Goal: Task Accomplishment & Management: Manage account settings

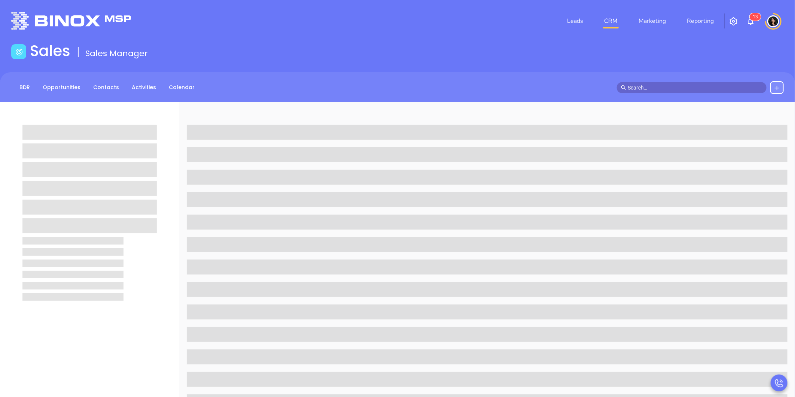
click at [612, 21] on link "CRM" at bounding box center [610, 20] width 19 height 15
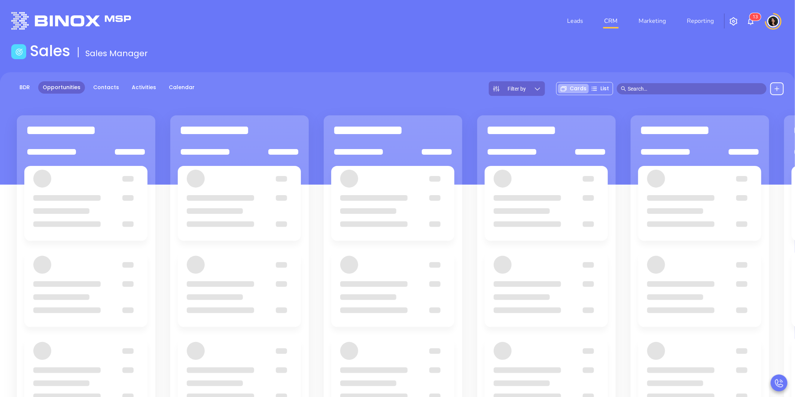
click at [747, 18] on img at bounding box center [750, 21] width 9 height 9
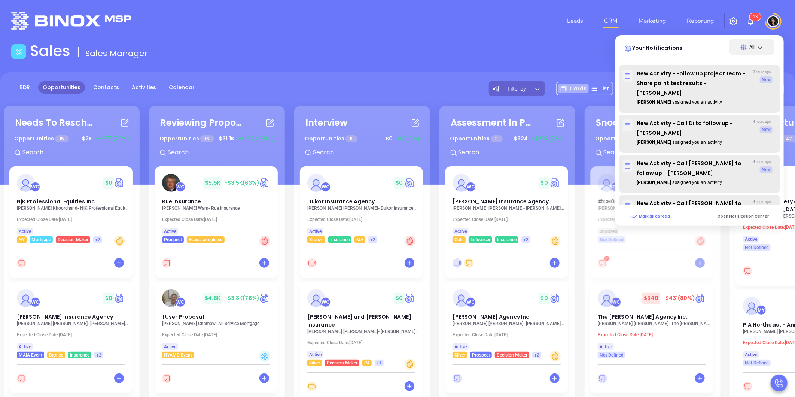
click at [499, 33] on div "Leads CRM Marketing Reporting 1 3 Your Notifications All New Activity - Follow …" at bounding box center [527, 20] width 521 height 27
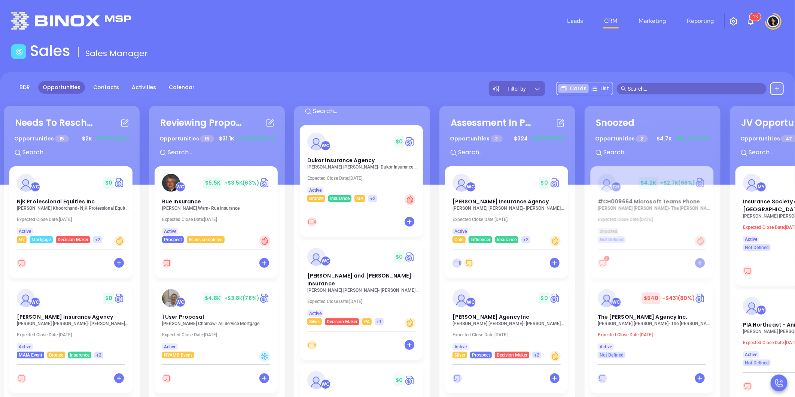
scroll to position [42, 0]
click at [331, 160] on span "Dukor Insurance Agency" at bounding box center [340, 159] width 67 height 7
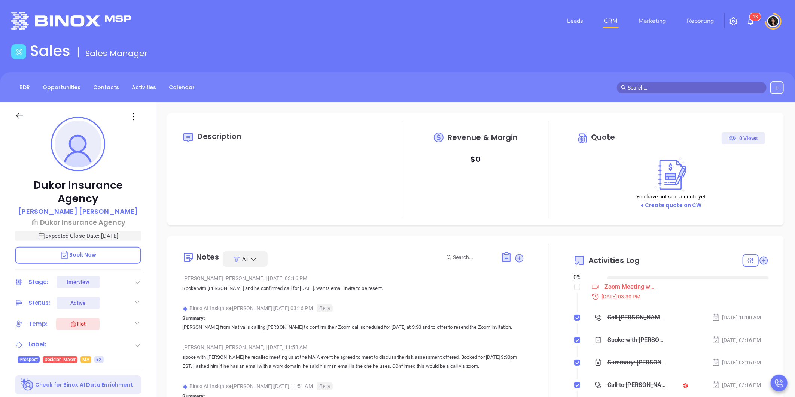
type input "[DATE]"
type input "[PERSON_NAME]"
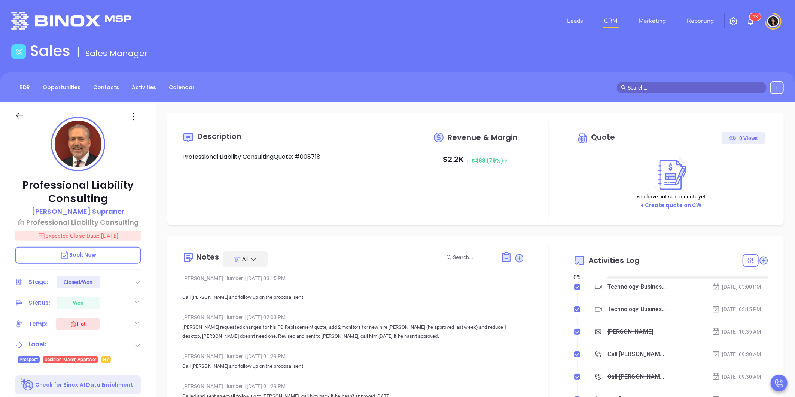
type input "[DATE]"
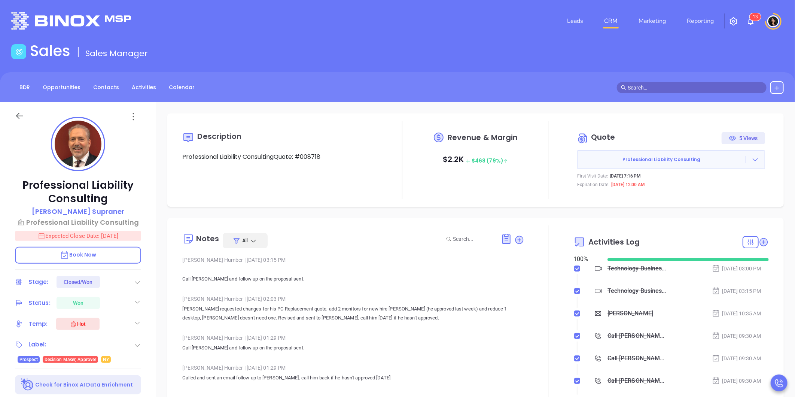
type input "[PERSON_NAME]"
click at [601, 24] on li "CRM" at bounding box center [611, 20] width 34 height 15
click at [609, 19] on link "CRM" at bounding box center [610, 20] width 19 height 15
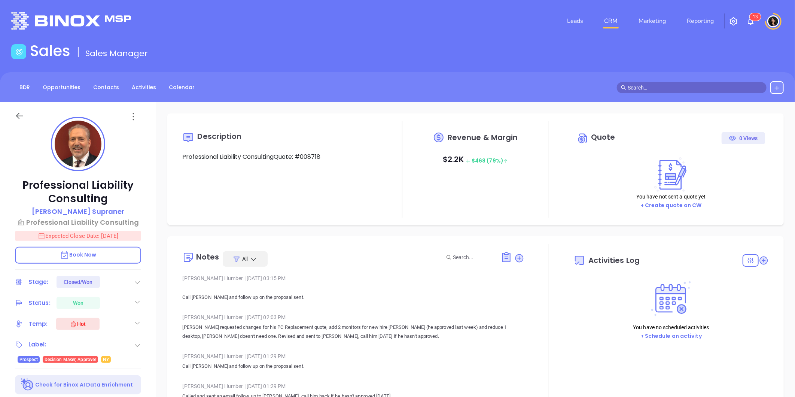
type input "[DATE]"
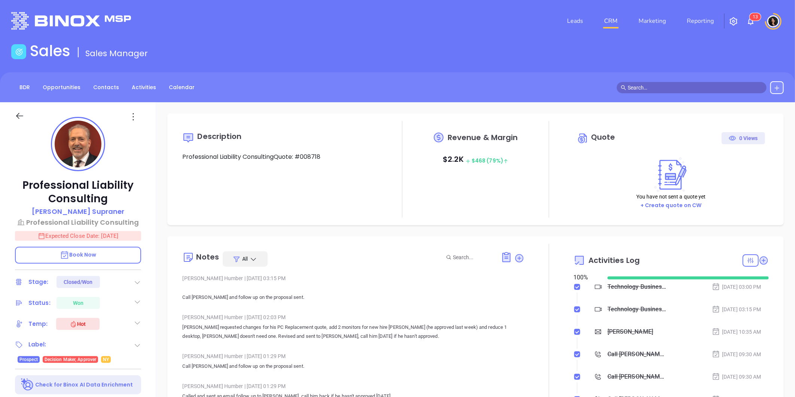
scroll to position [217, 0]
type input "[PERSON_NAME]"
click at [677, 80] on div "BDR Opportunities Contacts Activities Calendar" at bounding box center [397, 87] width 795 height 30
click at [677, 84] on input "text" at bounding box center [695, 87] width 135 height 8
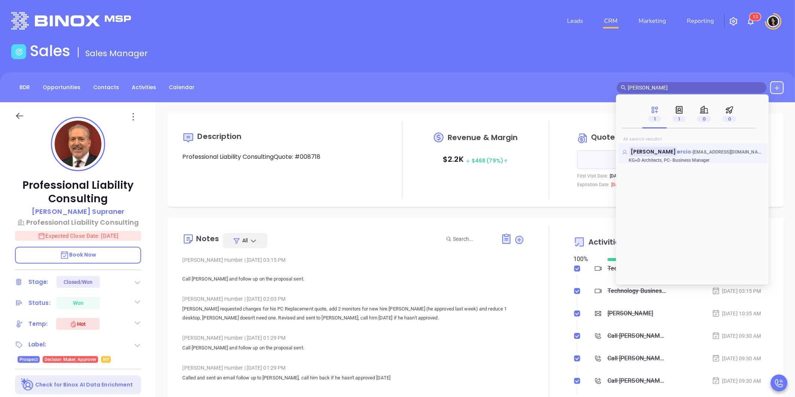
type input "Lisa delp"
click at [677, 151] on span "ercio" at bounding box center [684, 151] width 15 height 7
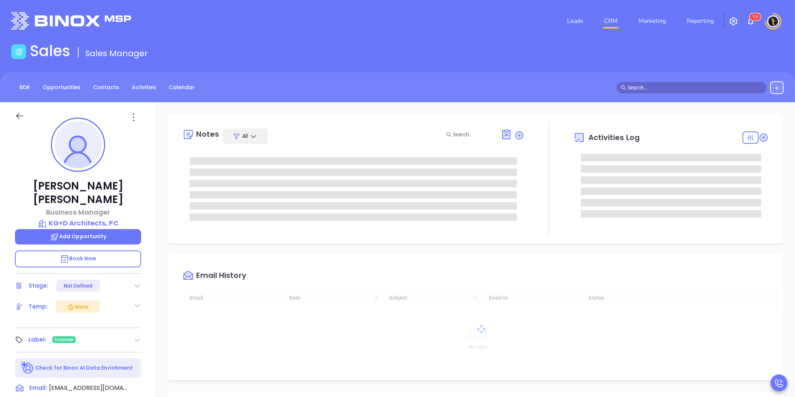
type input "[DATE]"
type input "[PERSON_NAME]"
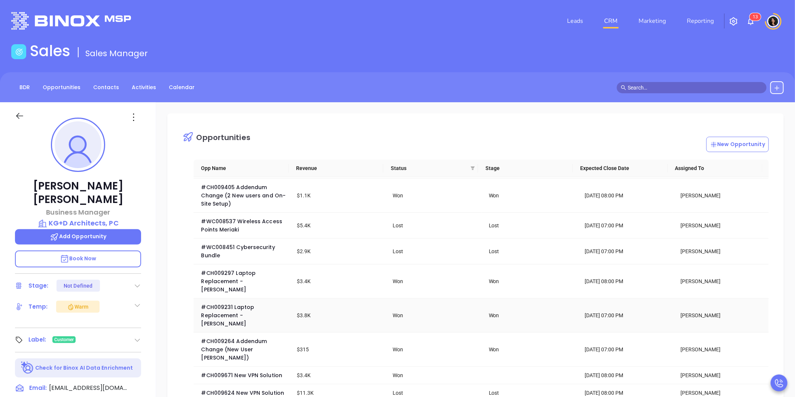
scroll to position [172, 0]
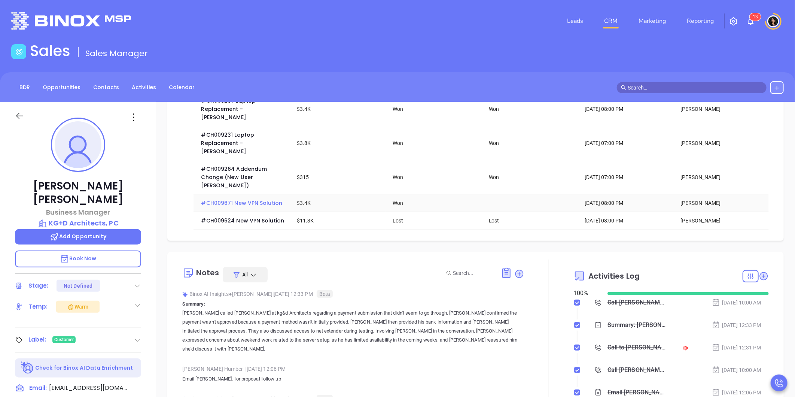
click at [259, 205] on span "#CH009671 New VPN Solution" at bounding box center [241, 202] width 81 height 7
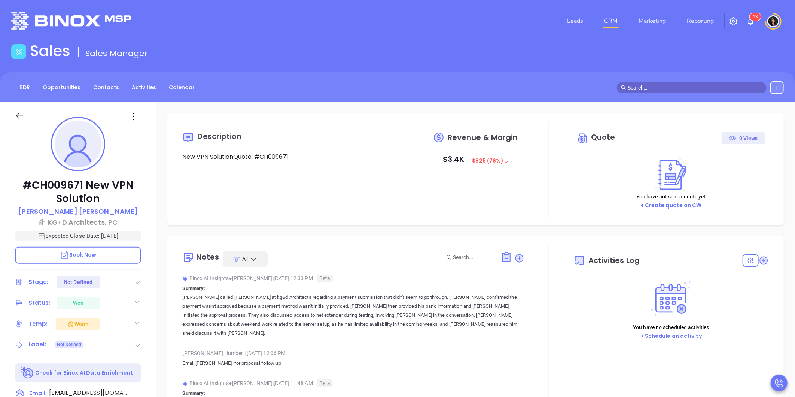
type input "10:00 am"
type input "[DATE]"
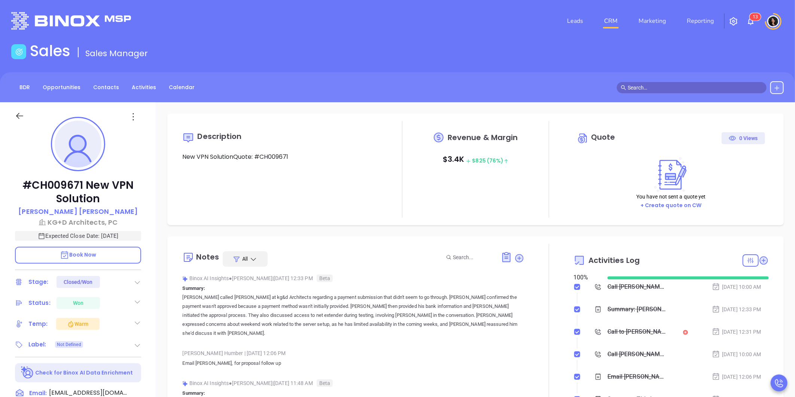
scroll to position [217, 0]
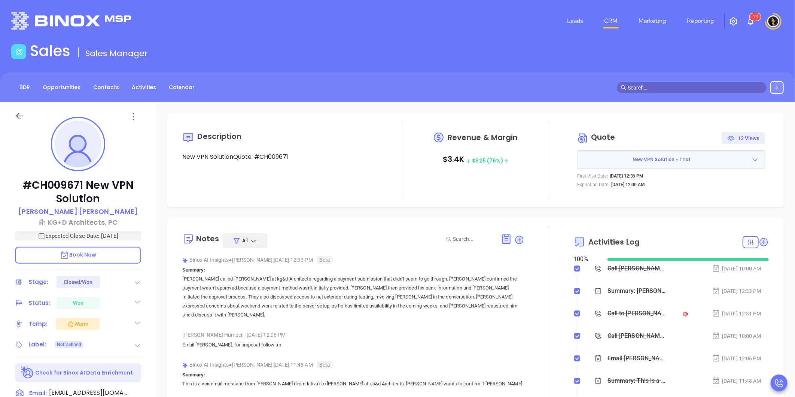
type input "[PERSON_NAME]"
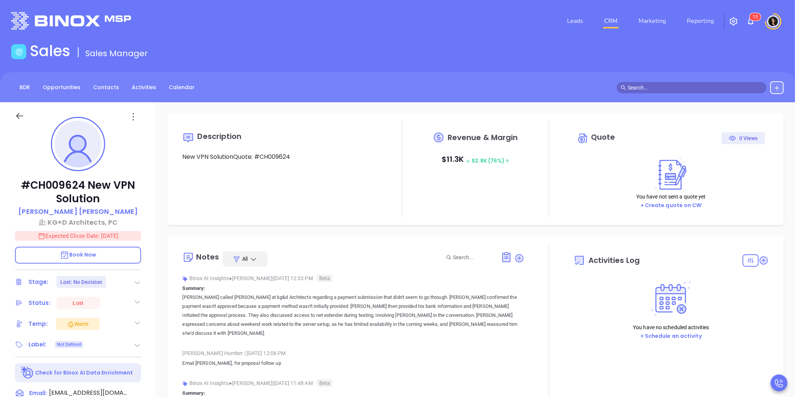
type input "[DATE]"
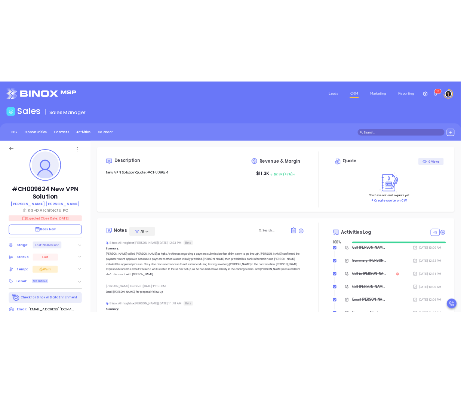
scroll to position [217, 0]
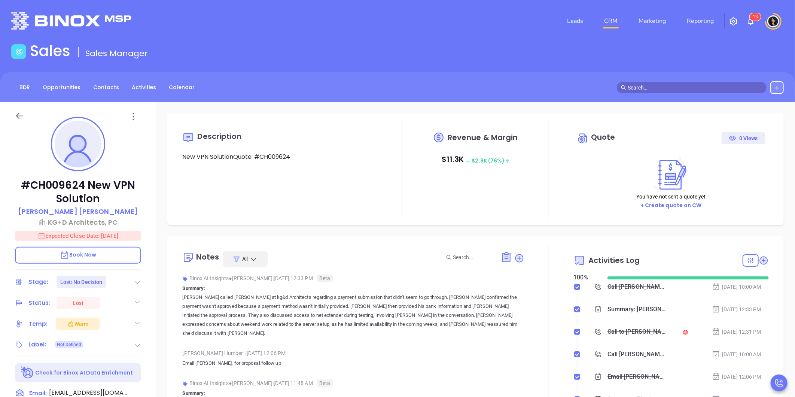
click at [139, 280] on icon at bounding box center [137, 281] width 7 height 7
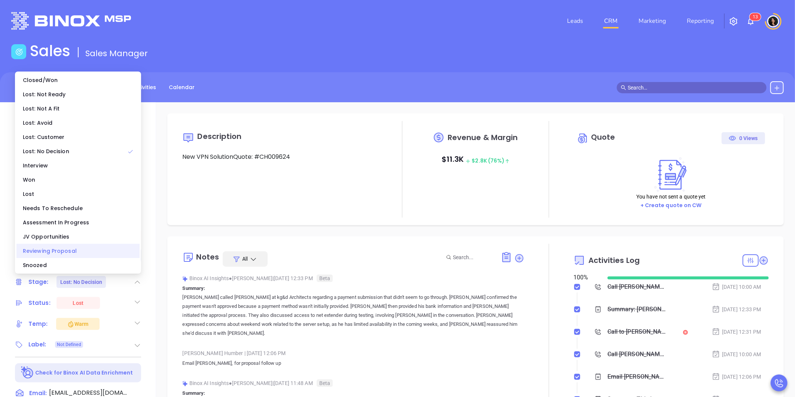
click at [80, 244] on div "Reviewing Proposal" at bounding box center [77, 251] width 123 height 14
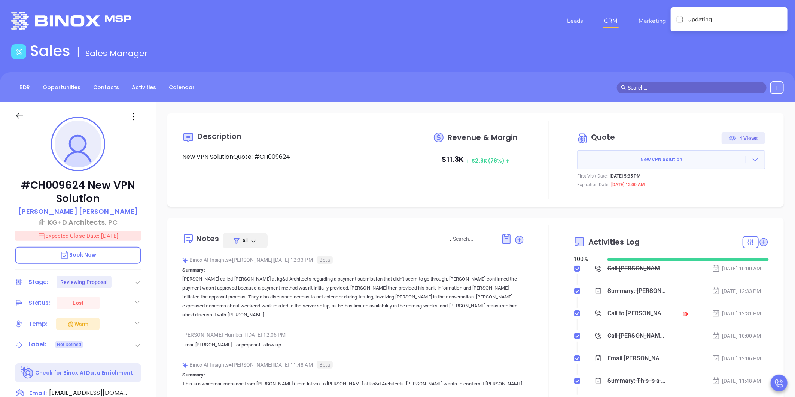
type input "[PERSON_NAME]"
click at [752, 158] on icon at bounding box center [754, 159] width 7 height 7
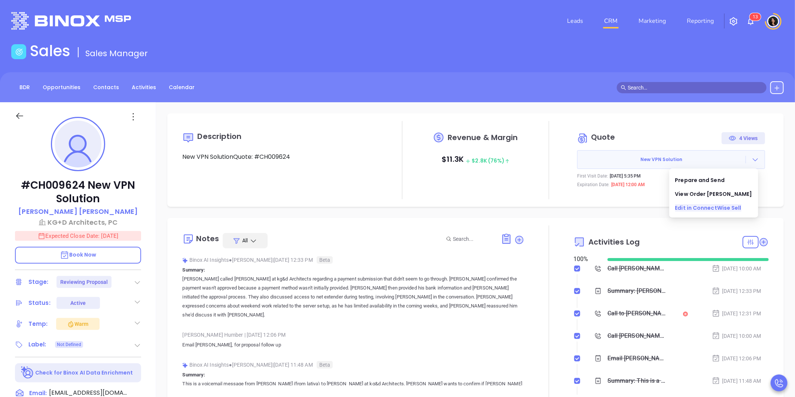
click at [710, 210] on link "Edit in ConnectWise Sell" at bounding box center [708, 207] width 66 height 7
